Goal: Navigation & Orientation: Go to known website

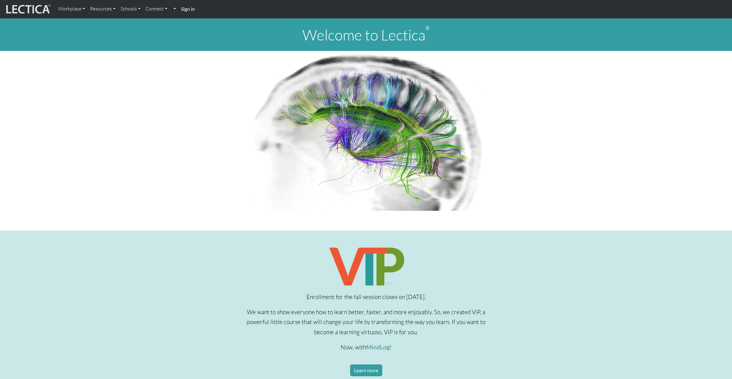
click at [189, 9] on strong "Sign in" at bounding box center [188, 9] width 14 height 6
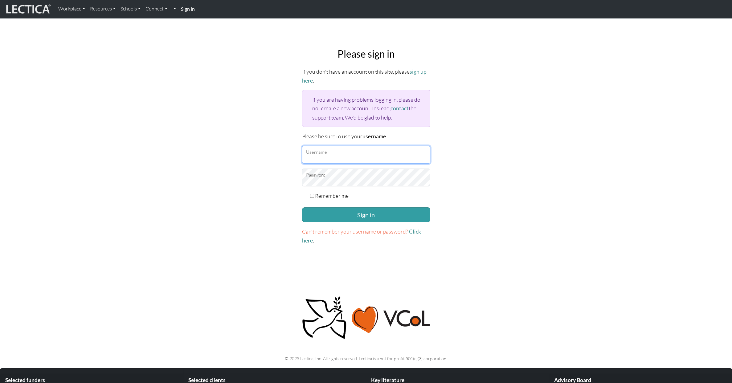
click at [321, 153] on input "Username" at bounding box center [366, 155] width 128 height 18
click at [186, 96] on div "Please sign in If you don't have an account on this site, please sign up here .…" at bounding box center [366, 146] width 407 height 207
click at [198, 94] on div "Please sign in If you don't have an account on this site, please sign up here .…" at bounding box center [366, 146] width 407 height 207
